Goal: Register for event/course

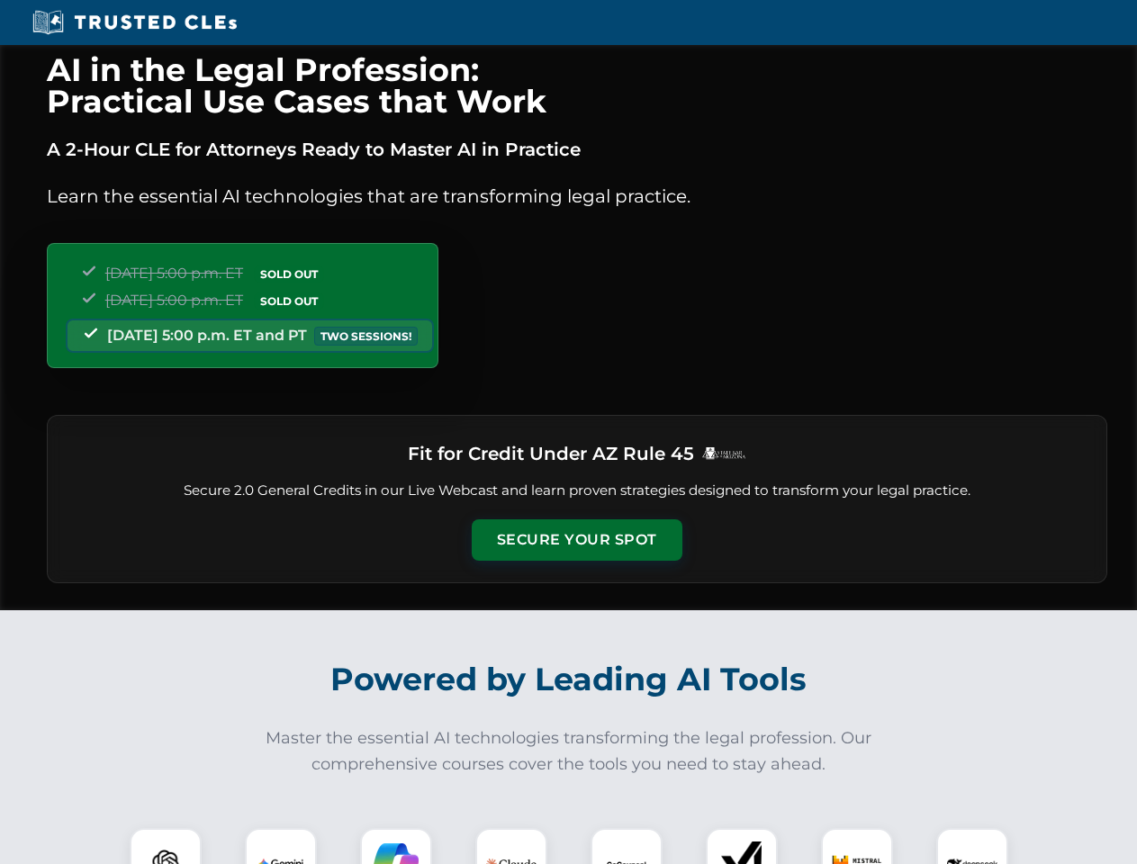
click at [576, 540] on button "Secure Your Spot" at bounding box center [577, 539] width 211 height 41
click at [166, 846] on img at bounding box center [165, 864] width 52 height 52
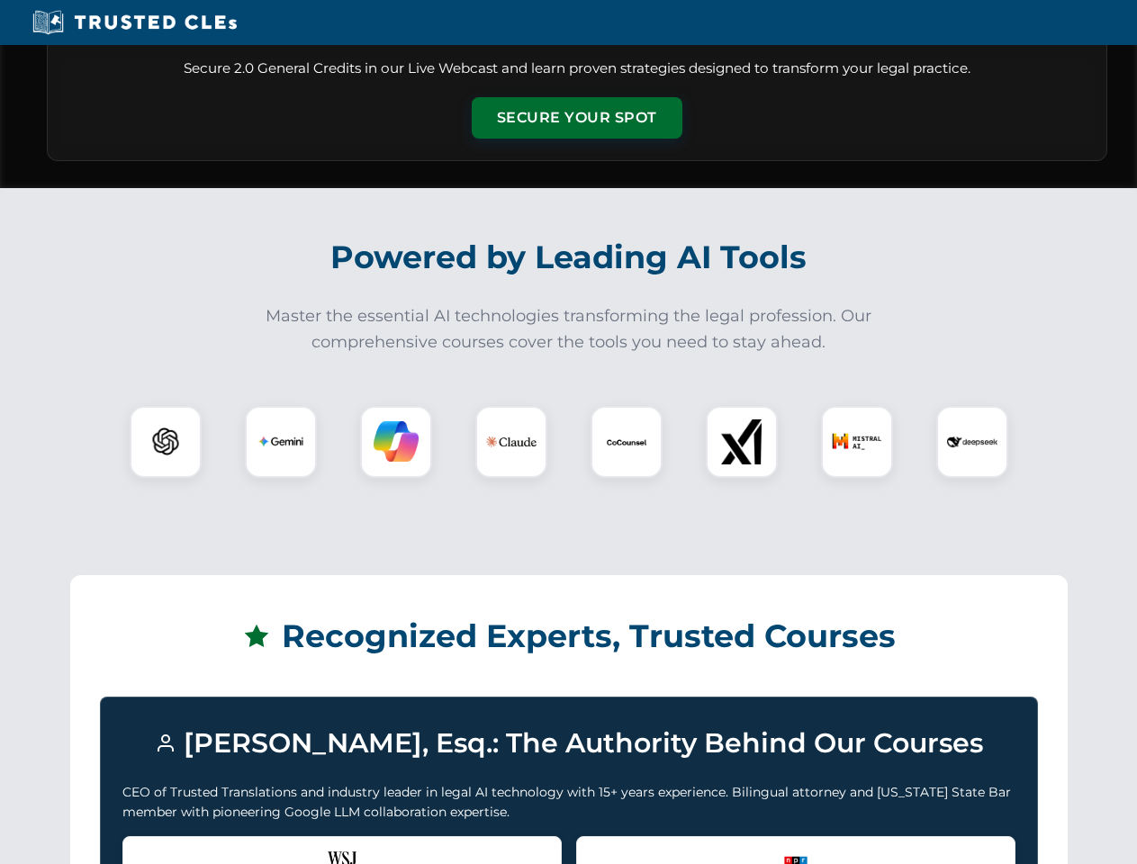
click at [281, 846] on div "Recognized by the WSJ [PERSON_NAME] was featured for his expertise in AI legal …" at bounding box center [341, 872] width 439 height 72
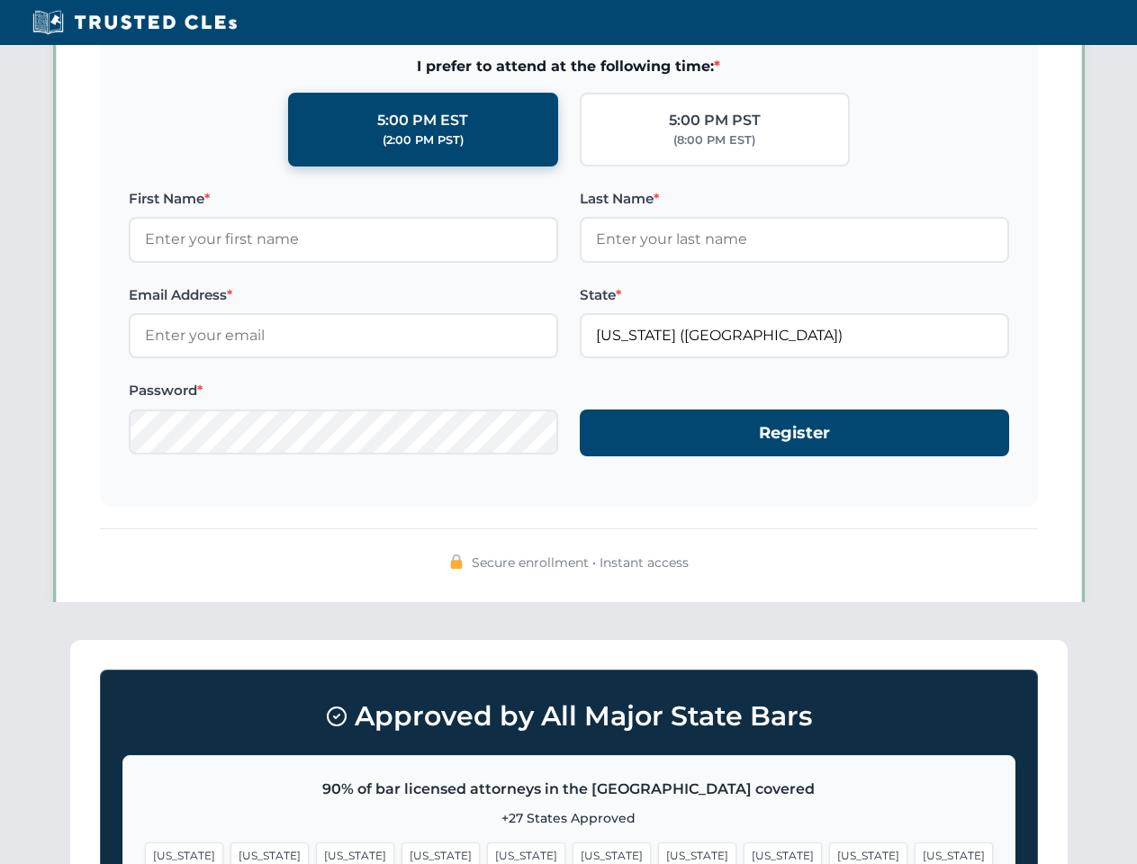
click at [658, 846] on span "[US_STATE]" at bounding box center [697, 855] width 78 height 26
click at [829, 846] on span "[US_STATE]" at bounding box center [868, 855] width 78 height 26
